Goal: Task Accomplishment & Management: Manage account settings

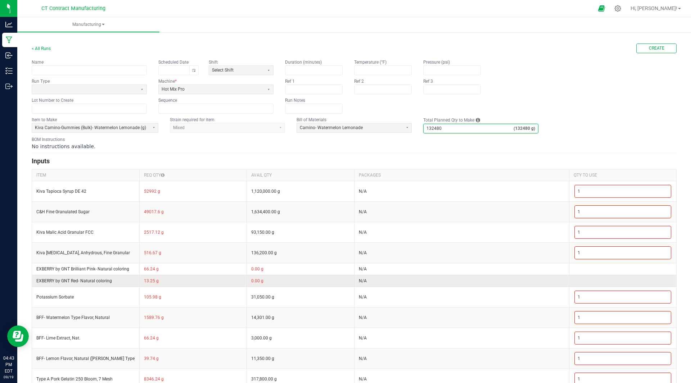
scroll to position [14, 0]
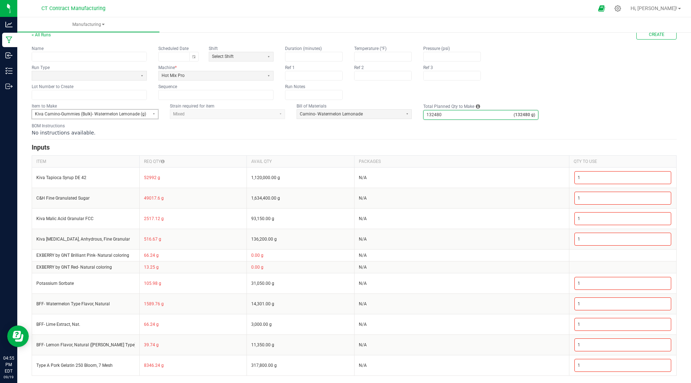
type input "132,480"
click at [87, 113] on span "Kiva Camino-Gummies (Bulk)- Watermelon Lemonade (g)" at bounding box center [90, 114] width 111 height 6
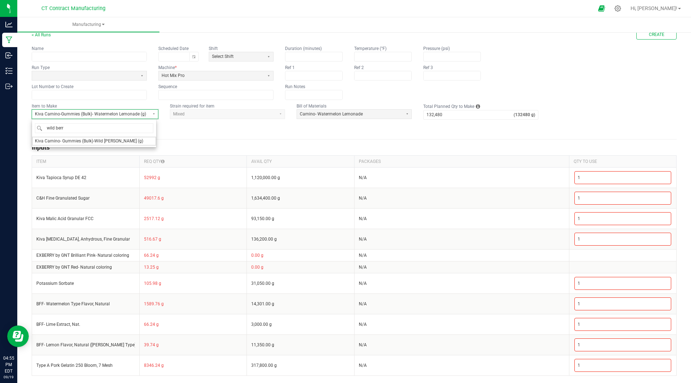
type input "wild [PERSON_NAME]"
click at [93, 143] on span "Kiva Camino- Gummies (Bulk)-Wild [PERSON_NAME] (g)" at bounding box center [89, 141] width 108 height 6
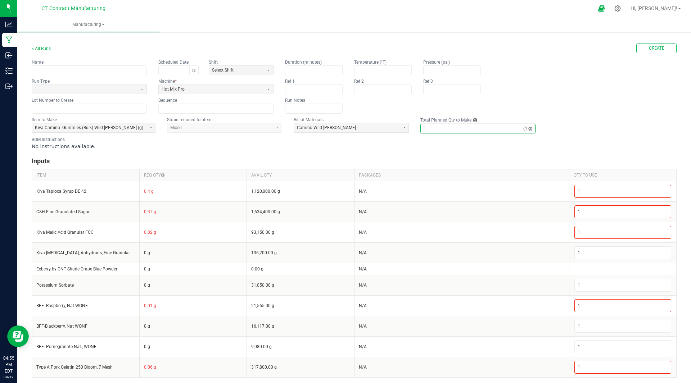
click at [436, 130] on input "1" at bounding box center [472, 128] width 103 height 9
type input "132,693"
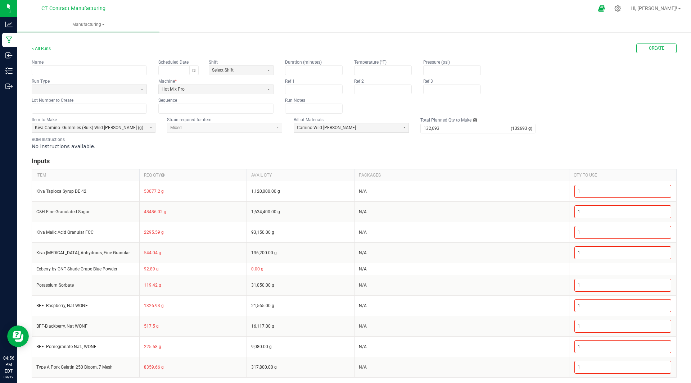
click at [479, 155] on form "< All Runs Create Name Scheduled Date Shift Select Shift Run Type Machine * Hot…" at bounding box center [354, 211] width 645 height 334
click at [45, 47] on link "< All Runs" at bounding box center [41, 48] width 19 height 5
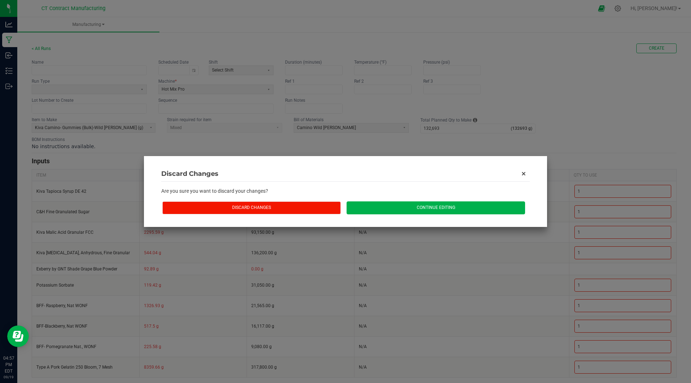
click at [295, 205] on button "Discard Changes" at bounding box center [251, 208] width 179 height 13
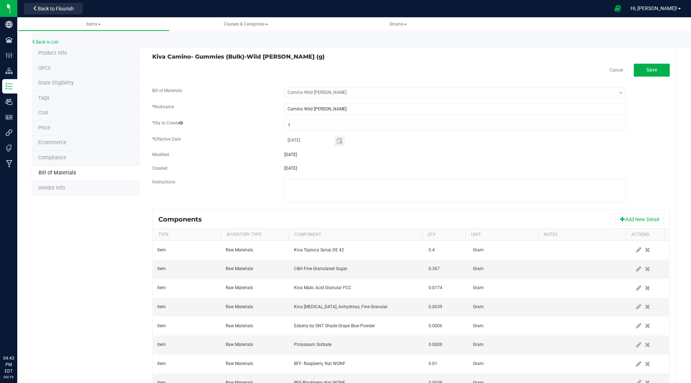
select select "29"
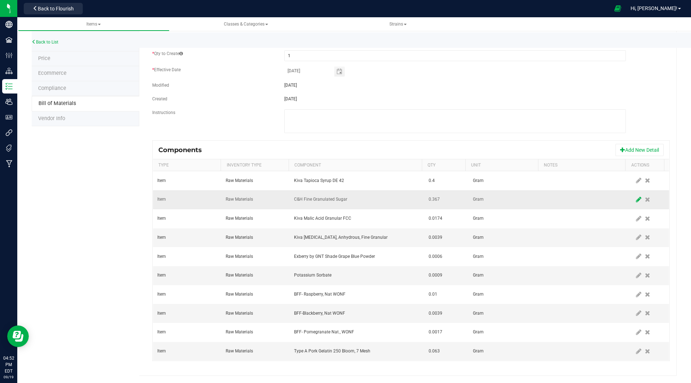
click at [636, 202] on icon at bounding box center [638, 200] width 5 height 6
click at [439, 199] on input "0.367" at bounding box center [443, 200] width 35 height 10
type input "0.3654"
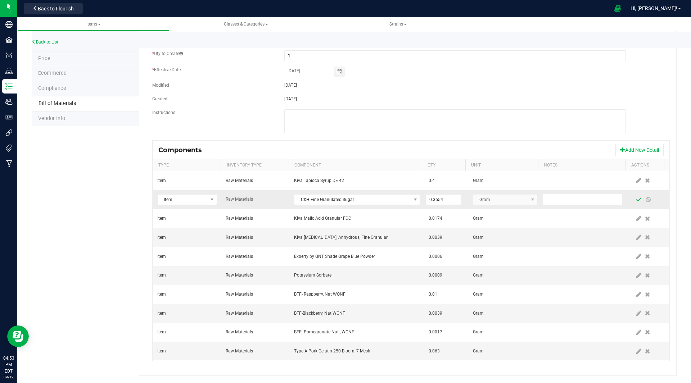
click at [636, 200] on span at bounding box center [639, 200] width 6 height 6
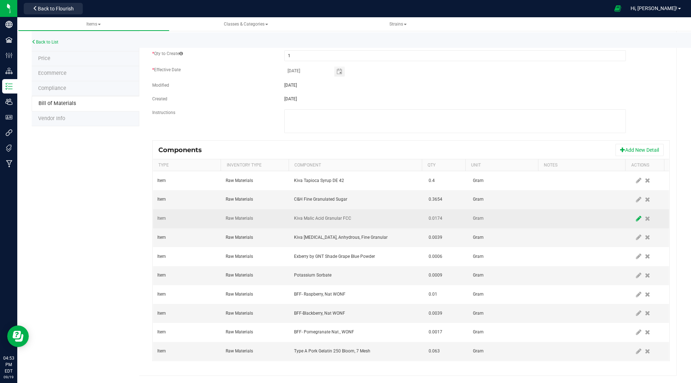
click at [636, 219] on icon at bounding box center [638, 219] width 5 height 6
click at [444, 220] on input "0.0174" at bounding box center [443, 219] width 35 height 10
type input "0.0173"
click at [636, 218] on span at bounding box center [639, 219] width 6 height 6
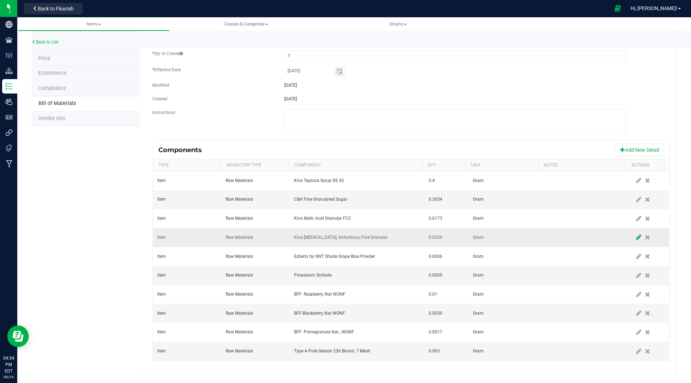
click at [636, 237] on icon at bounding box center [638, 237] width 5 height 6
click at [439, 236] on input "0.0039" at bounding box center [443, 238] width 35 height 10
type input "0.0041"
click at [636, 237] on span at bounding box center [639, 238] width 6 height 6
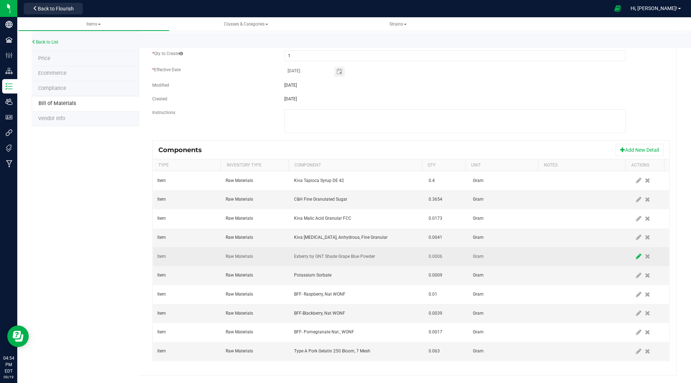
click at [636, 257] on icon at bounding box center [638, 256] width 5 height 6
click at [441, 254] on input "0.0006" at bounding box center [443, 257] width 35 height 10
type input "0.0007"
click at [636, 257] on span at bounding box center [639, 257] width 6 height 6
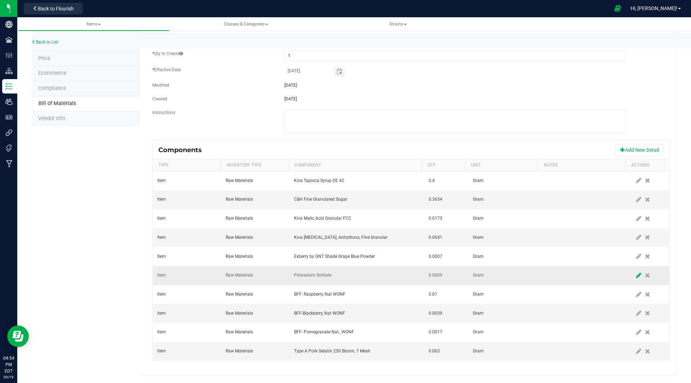
click at [636, 275] on icon at bounding box center [638, 275] width 5 height 6
click at [438, 277] on input "0.0009" at bounding box center [443, 276] width 35 height 10
type input "28.0009"
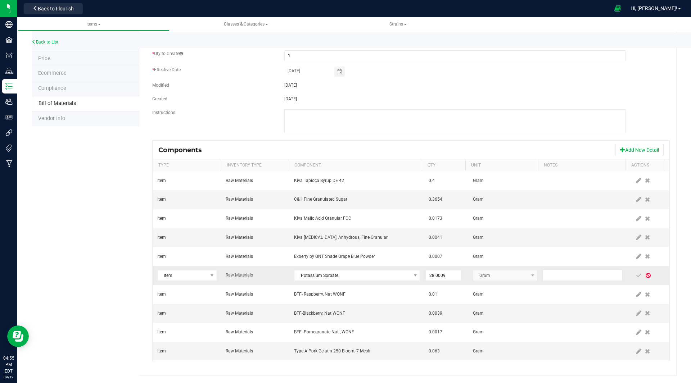
click at [645, 275] on span at bounding box center [648, 276] width 6 height 6
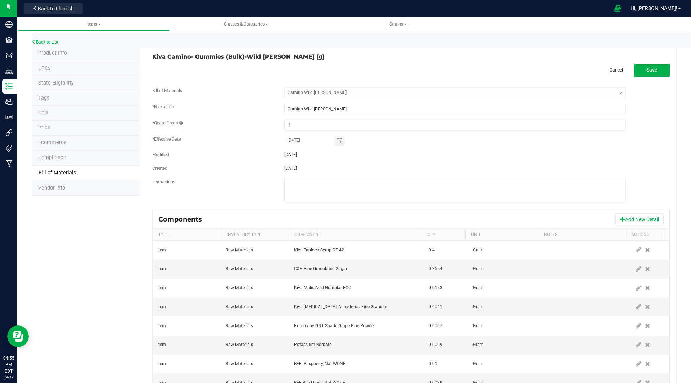
click at [610, 69] on link "Cancel" at bounding box center [616, 70] width 13 height 6
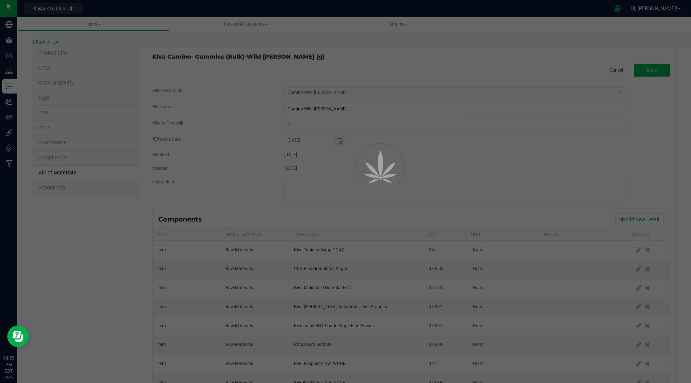
select select "29"
